Goal: Information Seeking & Learning: Learn about a topic

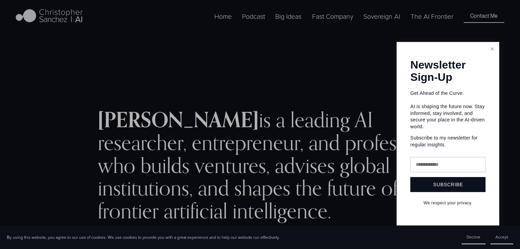
scroll to position [5, 0]
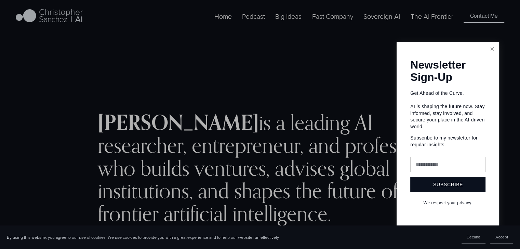
click at [492, 51] on link "Close" at bounding box center [492, 49] width 12 height 12
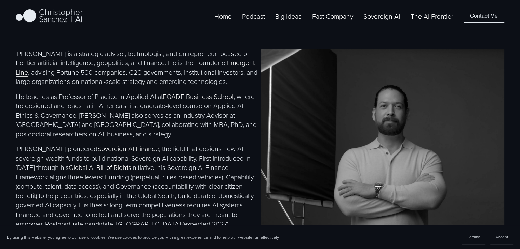
scroll to position [310, 0]
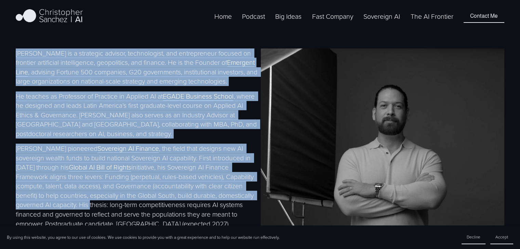
drag, startPoint x: 17, startPoint y: 53, endPoint x: 90, endPoint y: 222, distance: 183.4
click at [90, 222] on div "[PERSON_NAME] is a strategic advisor, technologist, and entrepreneur focused on…" at bounding box center [137, 197] width 243 height 296
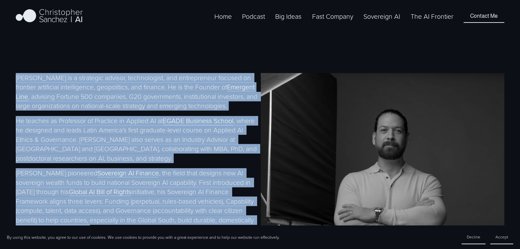
scroll to position [285, 0]
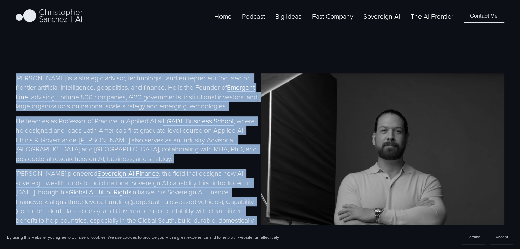
click at [25, 78] on p "[PERSON_NAME] is a strategic advisor, technologist, and entrepreneur focused on…" at bounding box center [137, 92] width 243 height 38
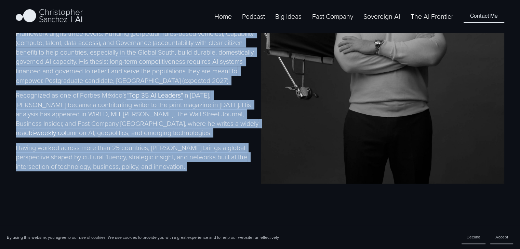
scroll to position [545, 0]
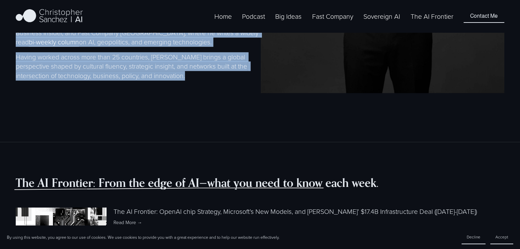
drag, startPoint x: 16, startPoint y: 79, endPoint x: 202, endPoint y: 94, distance: 186.5
copy div "Loremipsumd Sitamet co a elitseddo eiusmod, temporincidi, utl etdoloremagn aliq…"
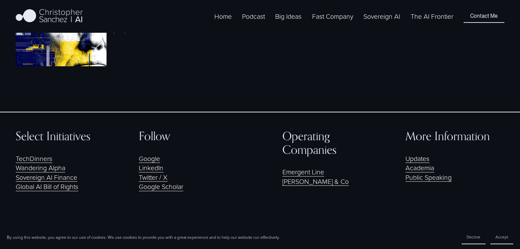
scroll to position [1377, 0]
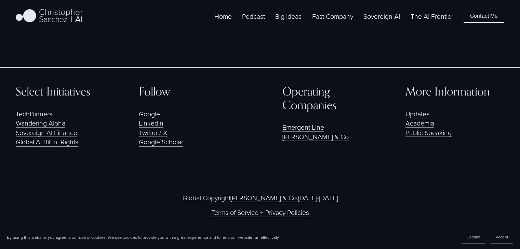
click at [439, 136] on link "Public Speaking" at bounding box center [428, 133] width 46 height 10
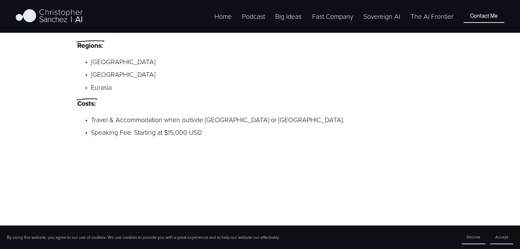
scroll to position [649, 0]
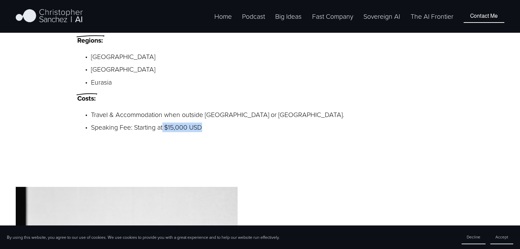
drag, startPoint x: 214, startPoint y: 119, endPoint x: 163, endPoint y: 118, distance: 50.6
click at [163, 123] on p "Speaking Fee: Starting at $15,000 USD" at bounding box center [267, 128] width 352 height 10
click at [183, 110] on p "Travel & Accommodation when outside San Diego or Mexico City." at bounding box center [267, 115] width 352 height 10
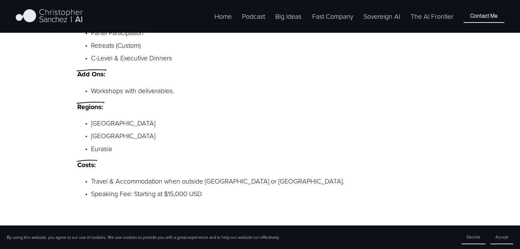
scroll to position [581, 0]
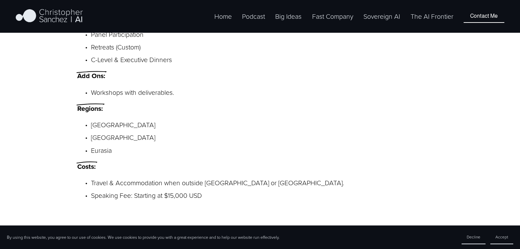
click at [394, 89] on p "Workshops with deliverables." at bounding box center [267, 93] width 352 height 10
